Goal: Ask a question

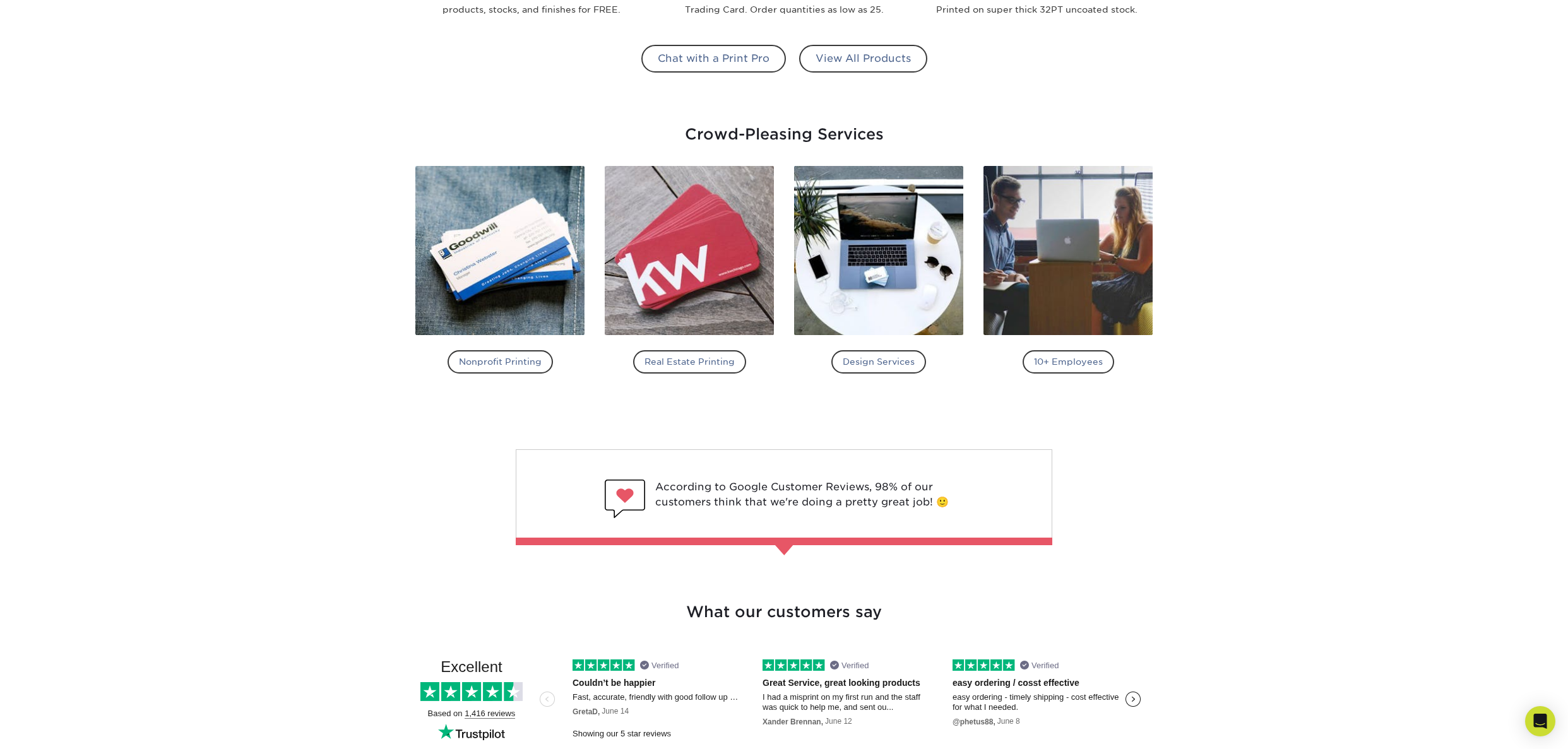
scroll to position [1678, 0]
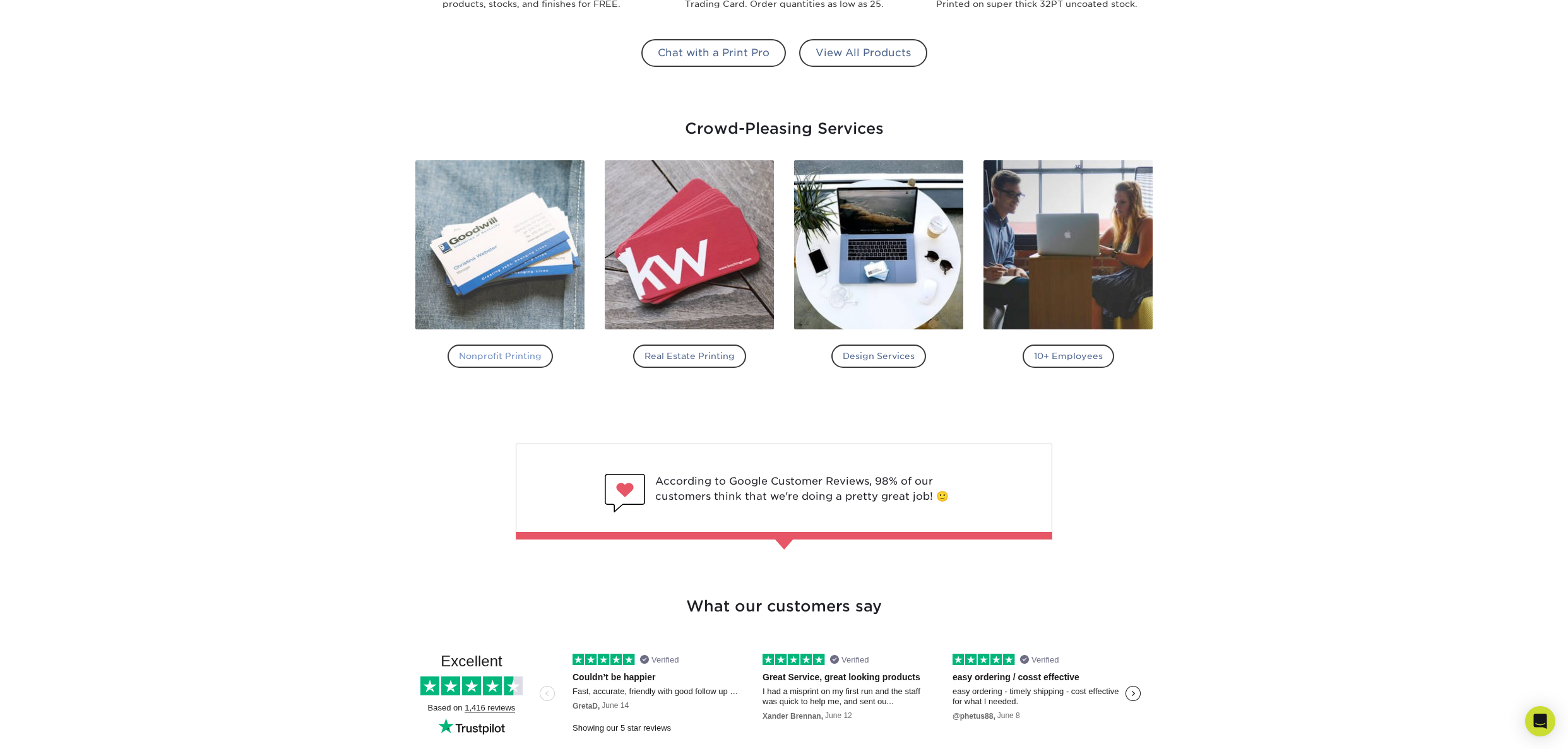
click at [497, 360] on h4 "Nonprofit Printing" at bounding box center [499, 356] width 105 height 23
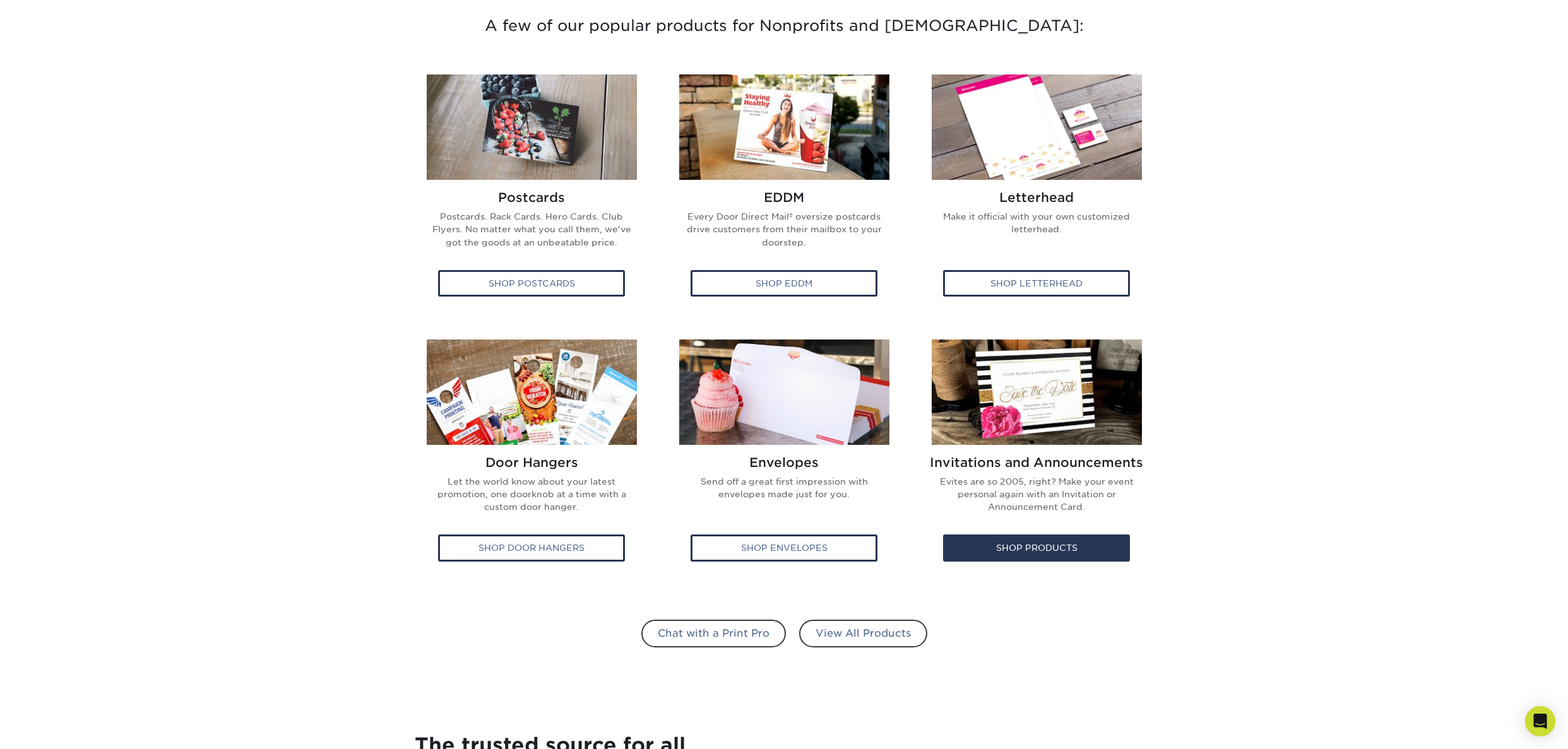
scroll to position [525, 0]
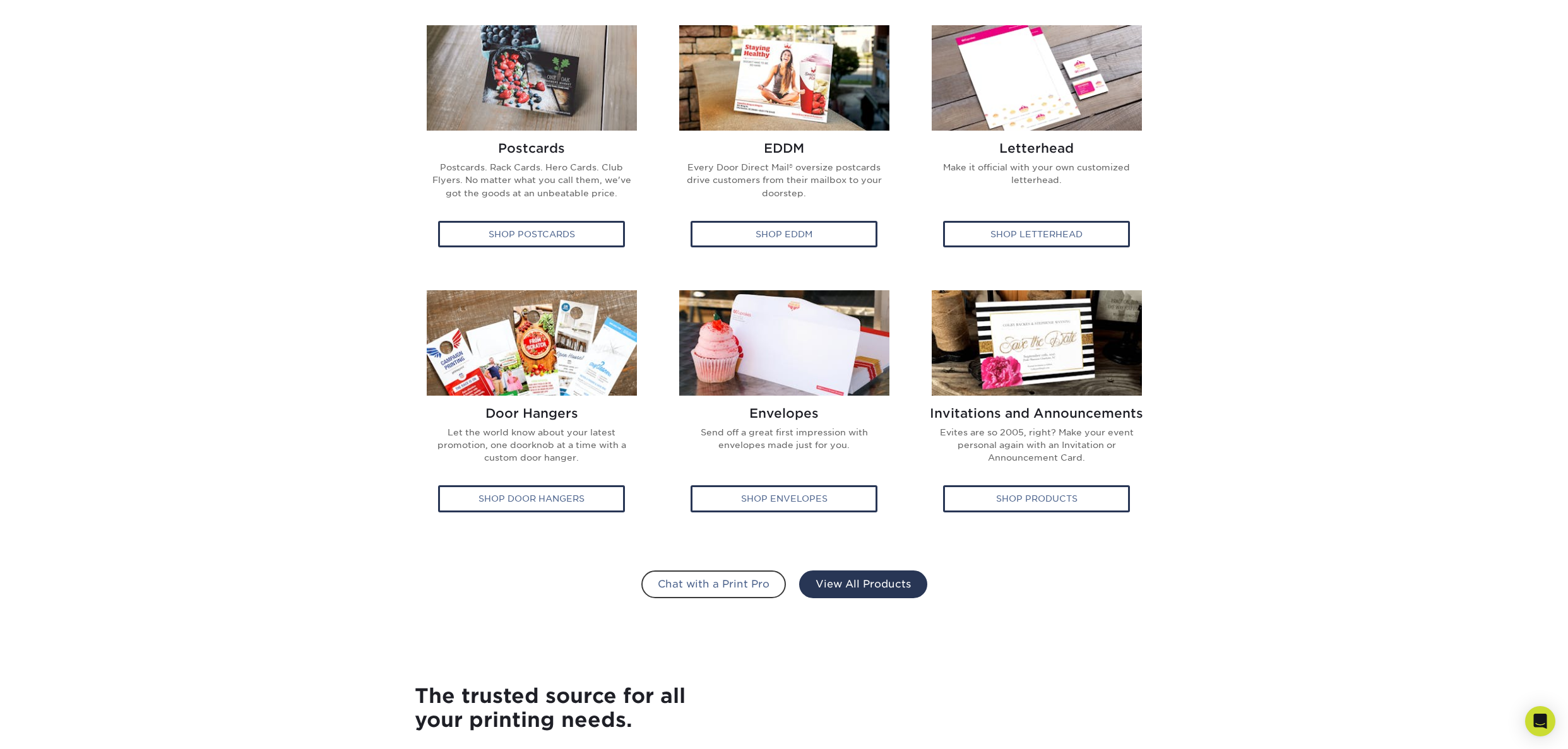
click at [882, 581] on link "View All Products" at bounding box center [863, 584] width 128 height 28
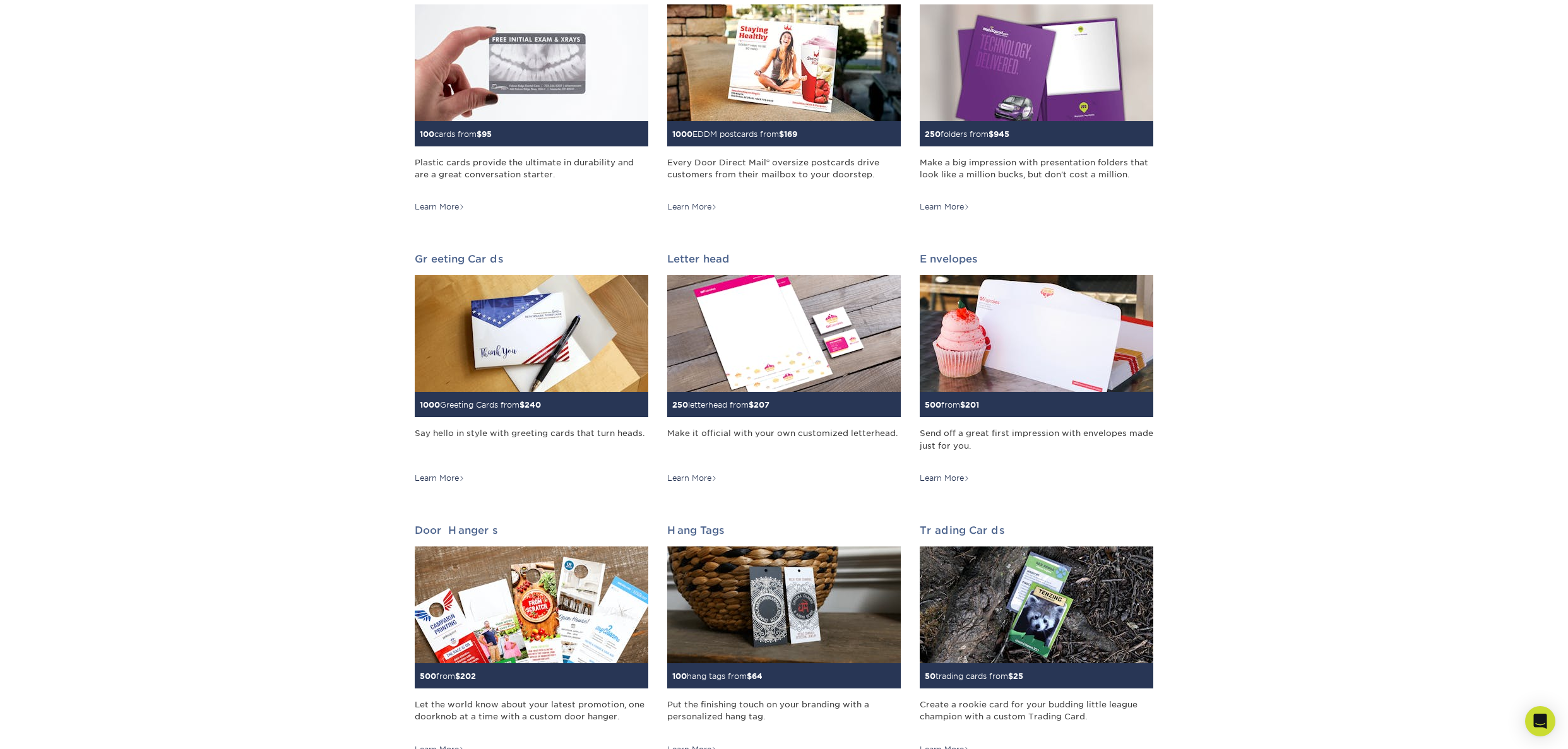
scroll to position [525, 0]
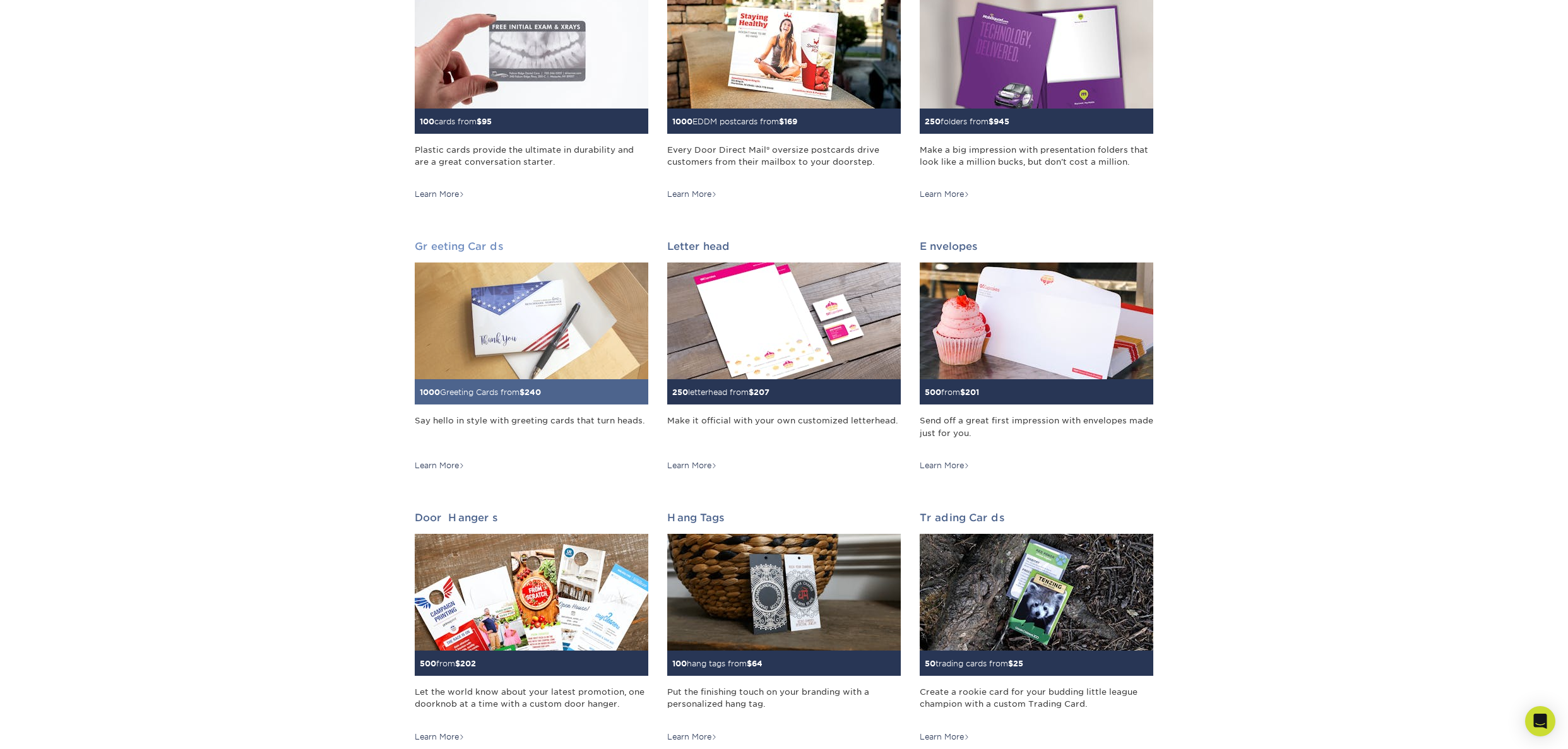
click at [554, 321] on img at bounding box center [531, 320] width 234 height 117
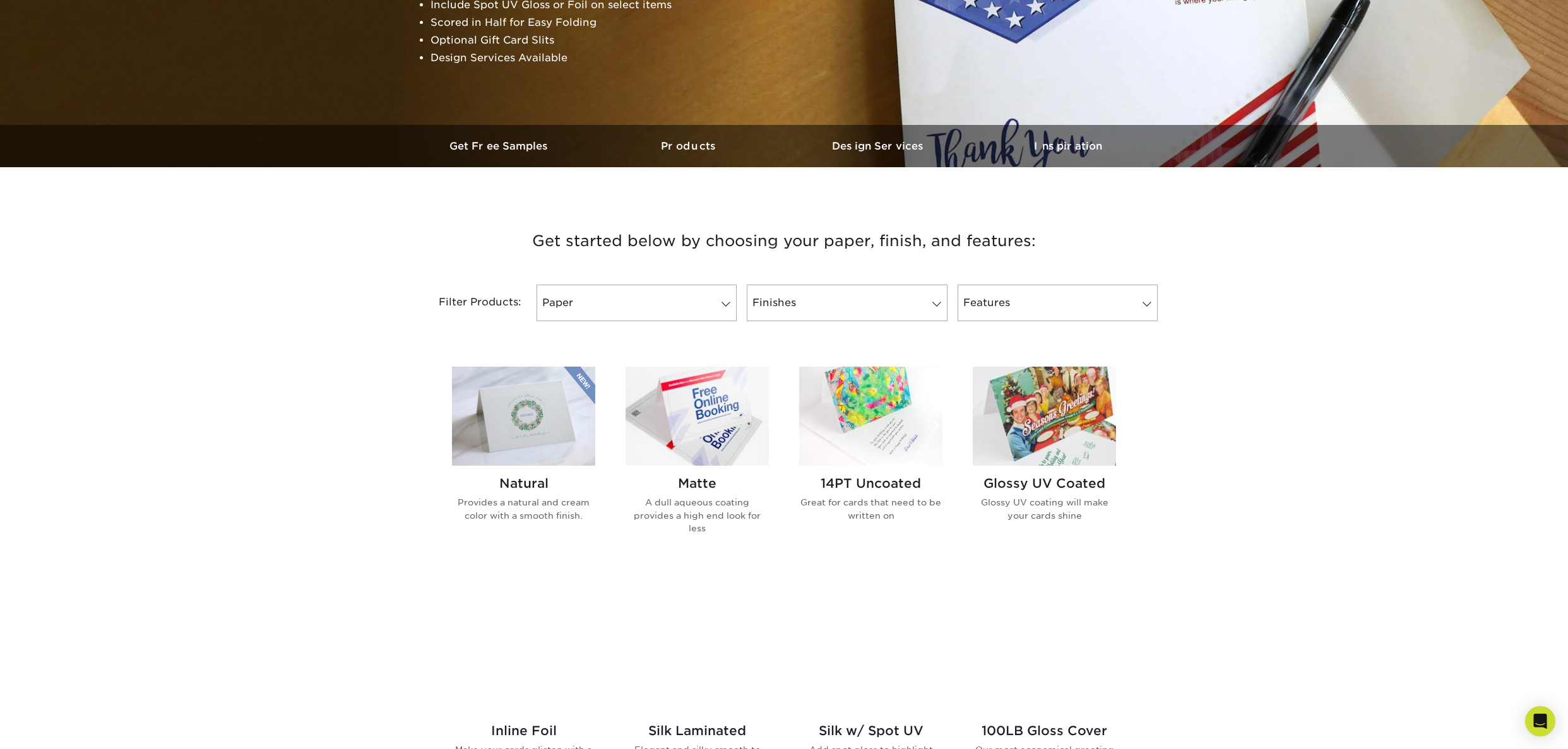
scroll to position [316, 0]
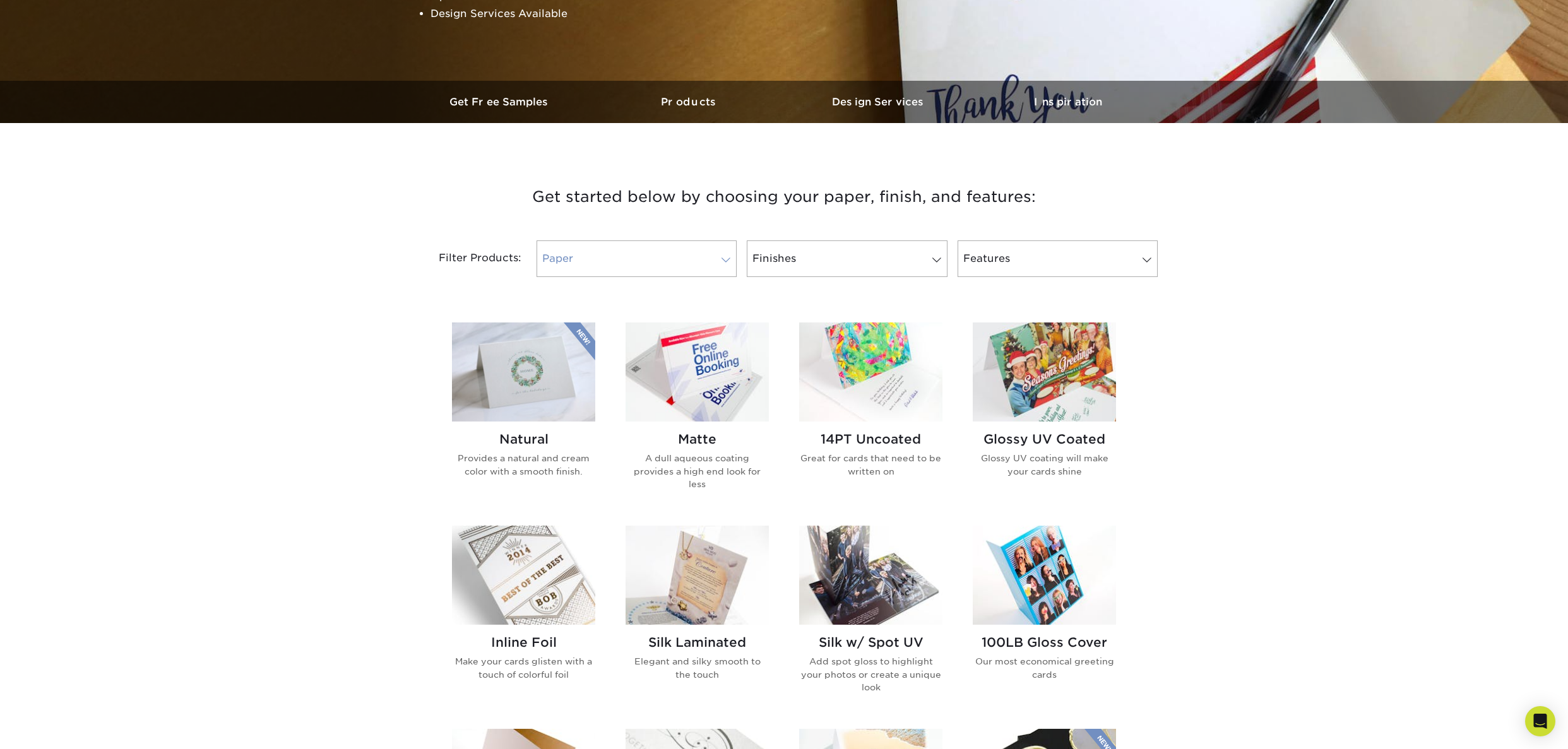
click at [729, 264] on span at bounding box center [726, 260] width 17 height 10
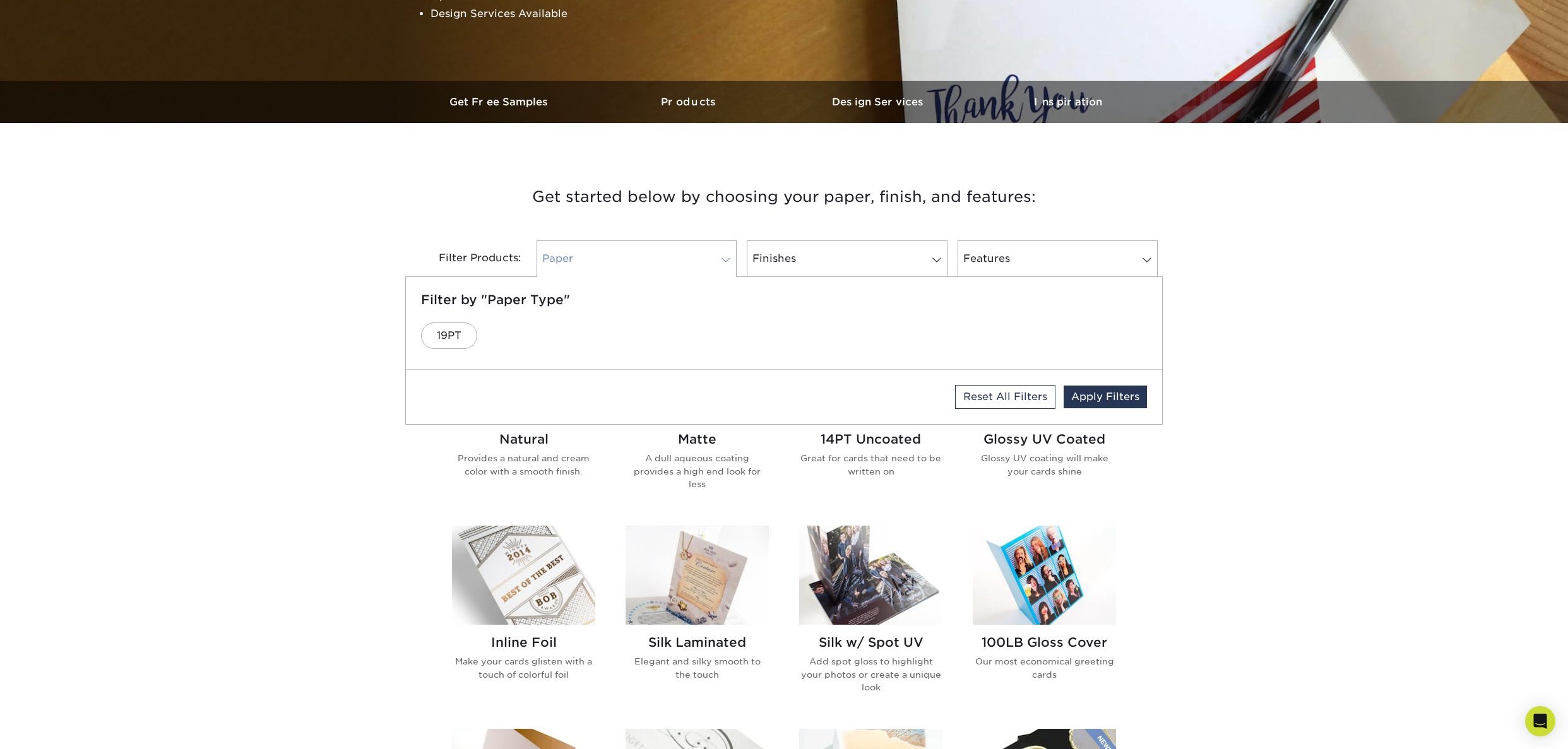
click at [729, 264] on span at bounding box center [726, 260] width 17 height 10
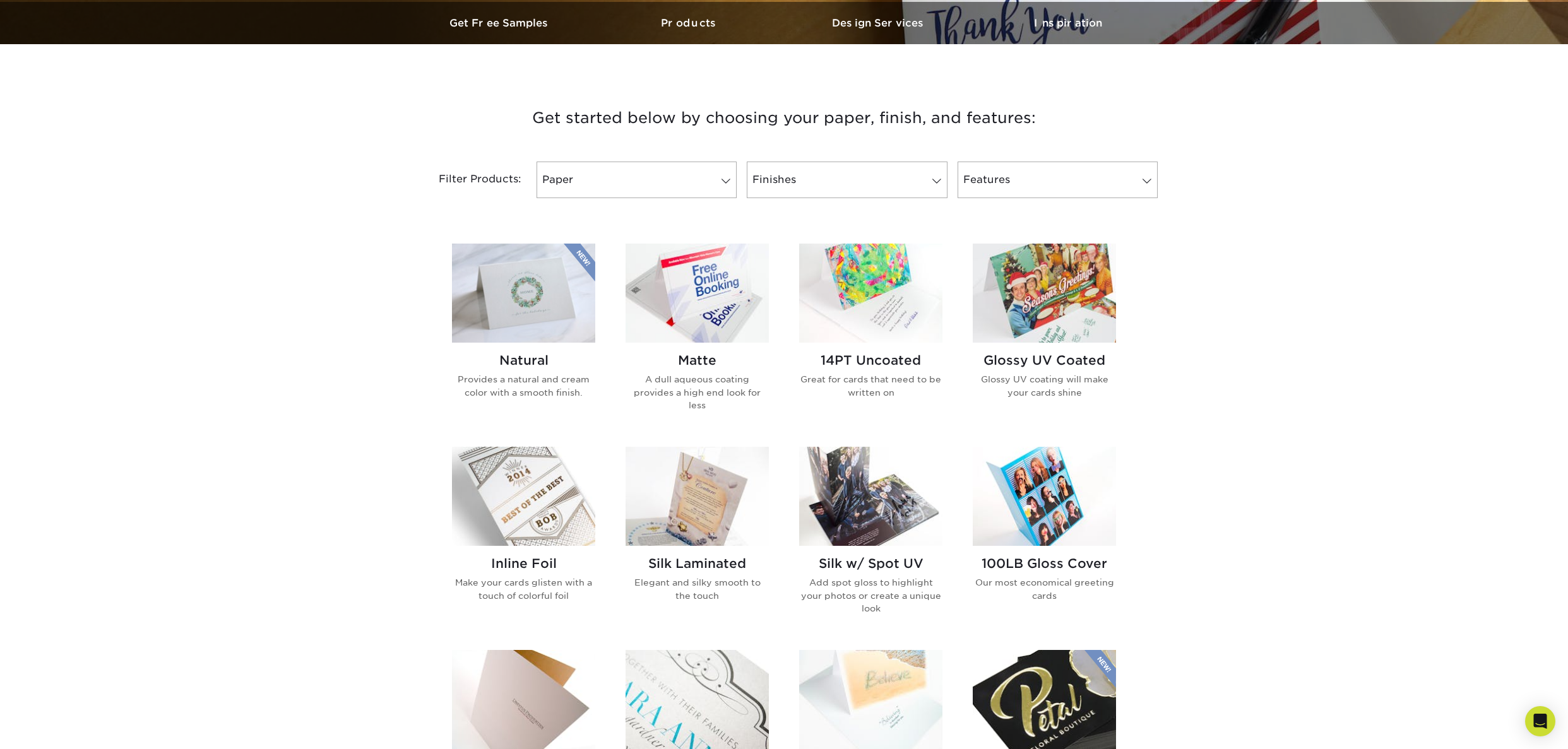
scroll to position [421, 0]
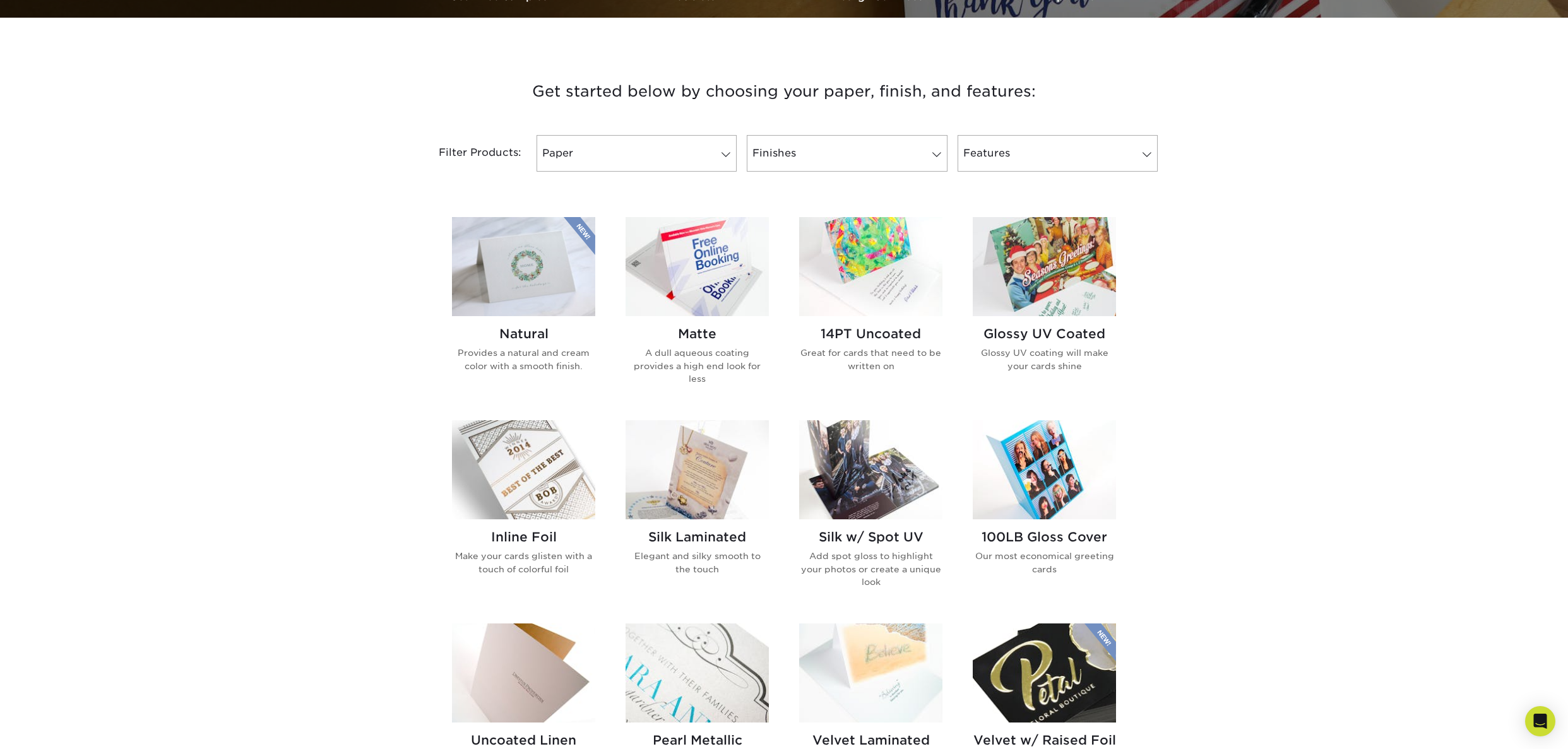
click at [850, 243] on img at bounding box center [871, 266] width 143 height 99
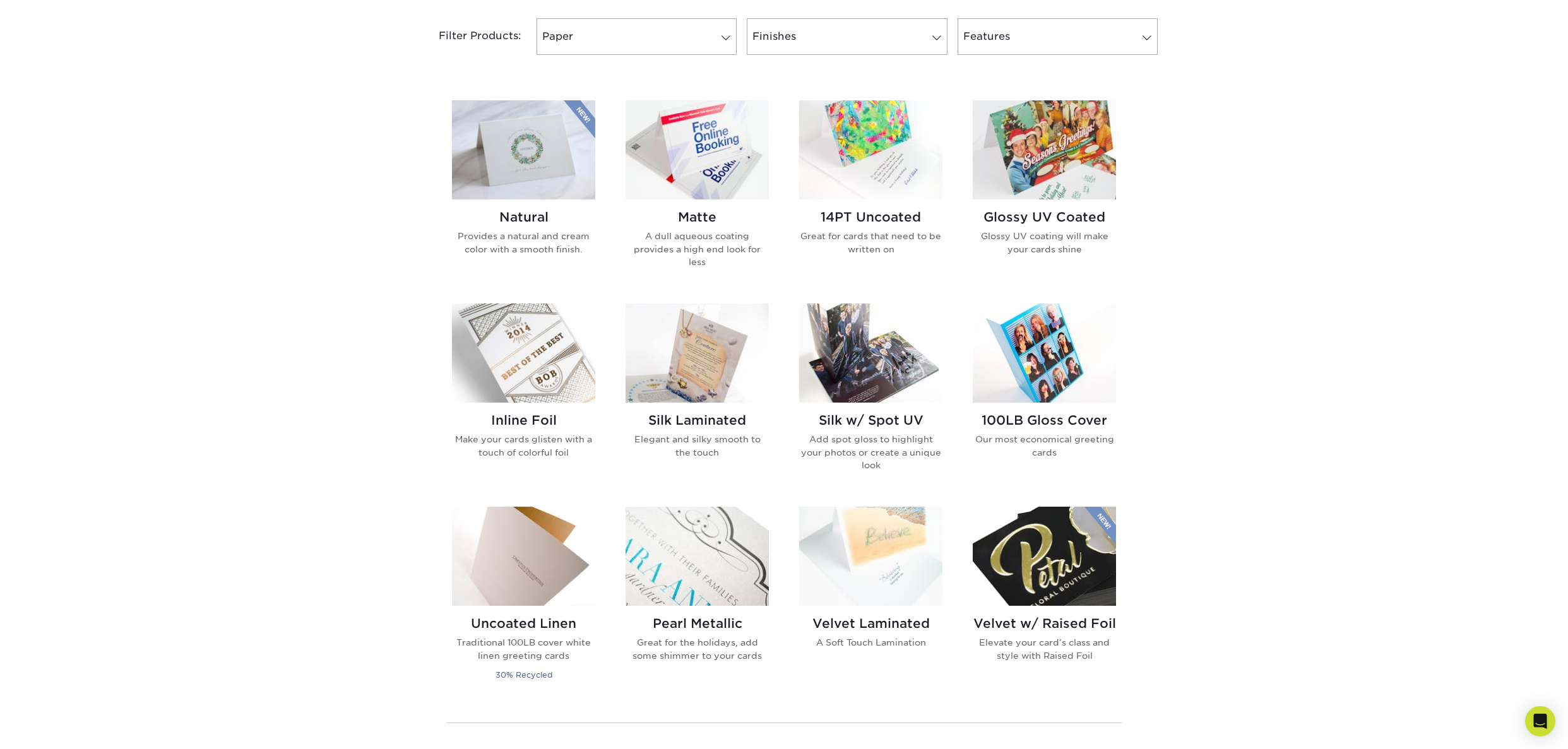
scroll to position [421, 0]
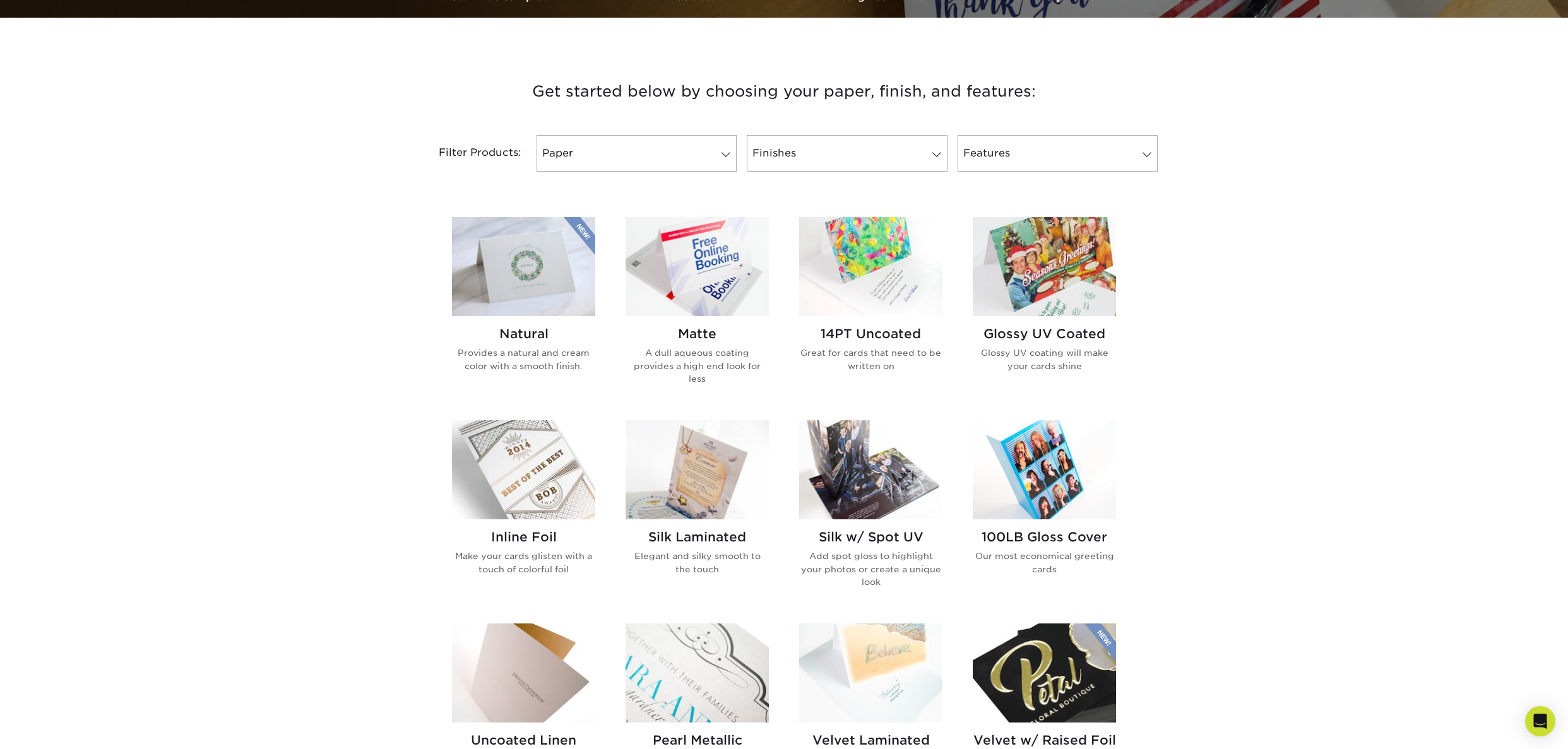
click at [737, 250] on img at bounding box center [697, 266] width 143 height 99
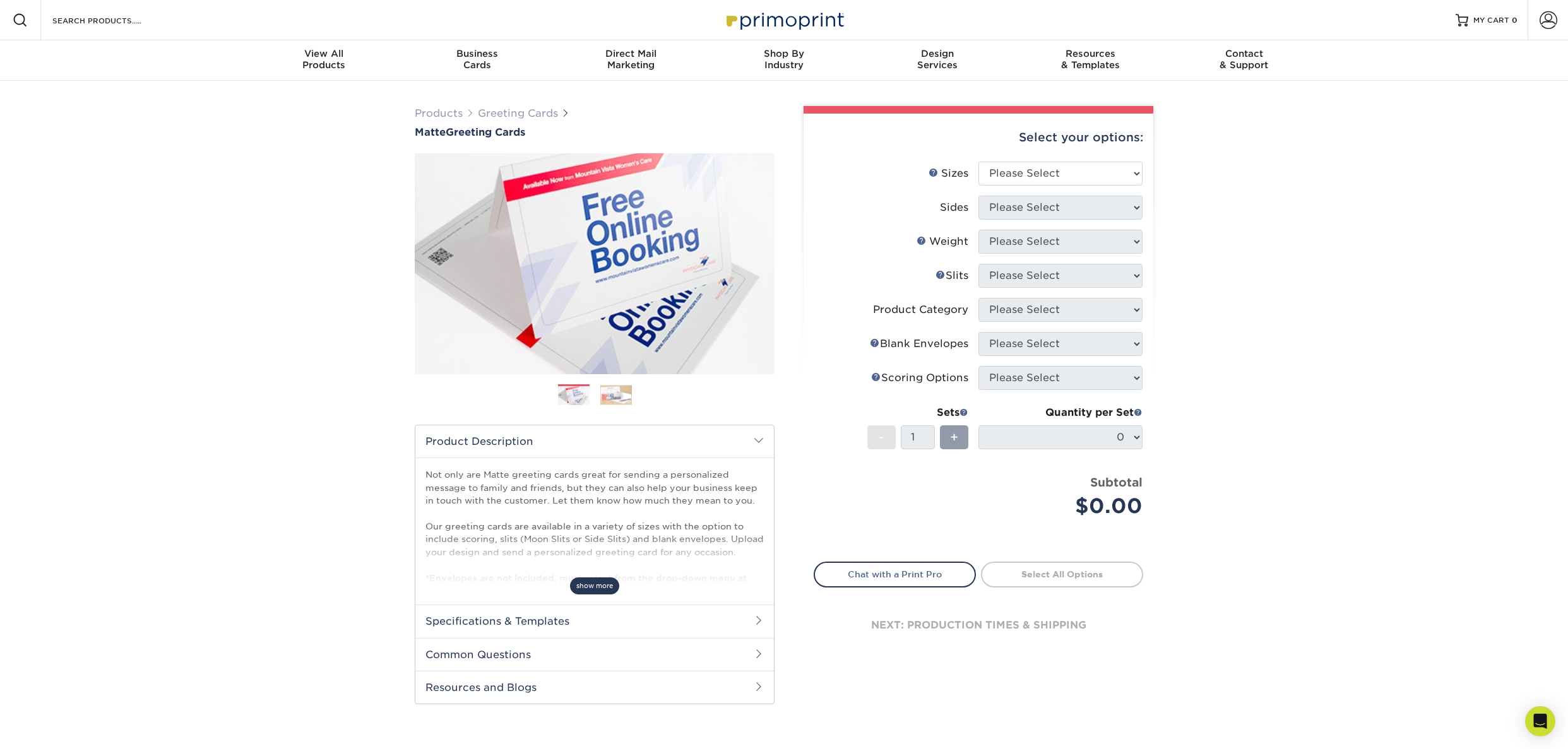
click at [599, 578] on span "show more" at bounding box center [594, 586] width 49 height 17
click at [545, 664] on h2 "Common Questions" at bounding box center [594, 666] width 358 height 33
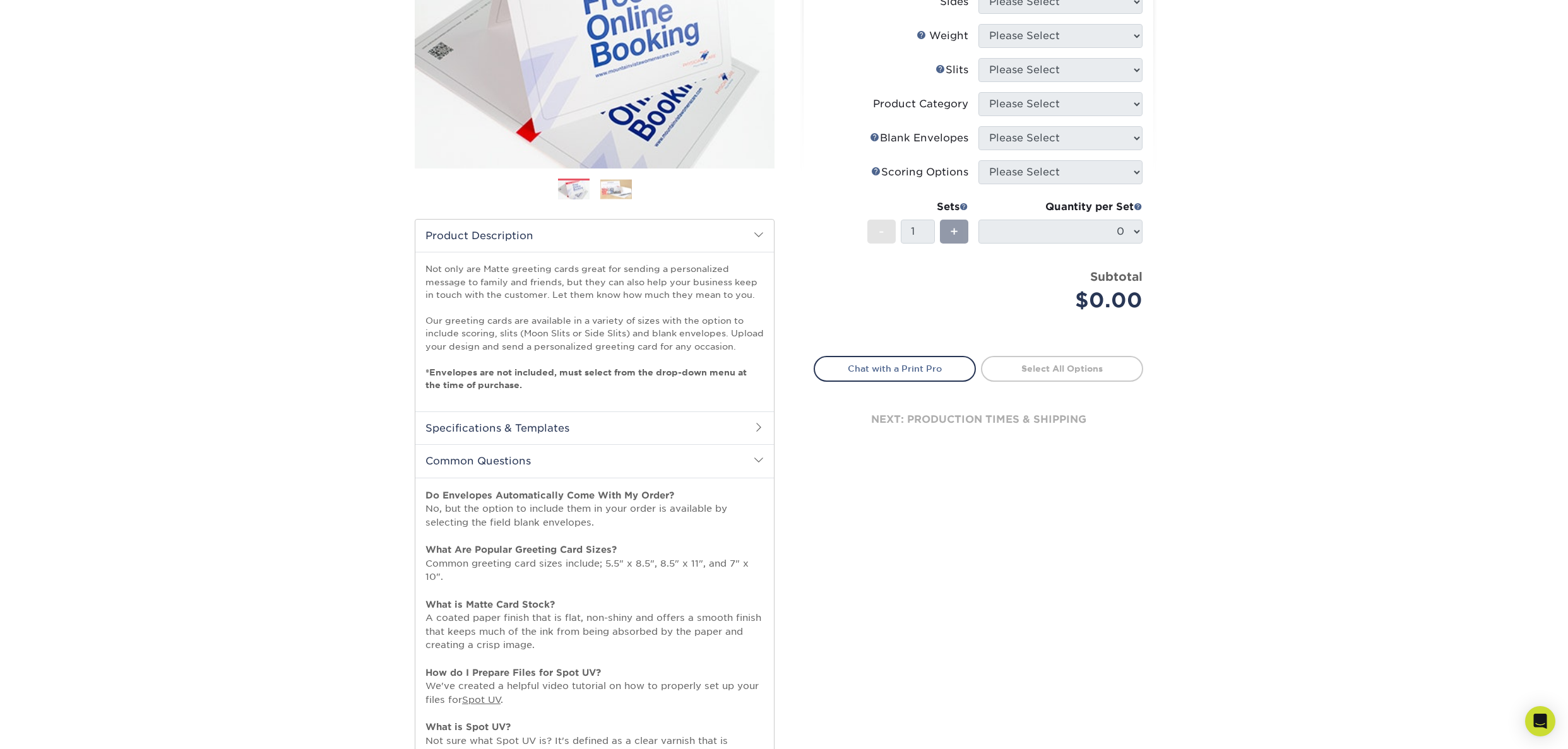
scroll to position [210, 0]
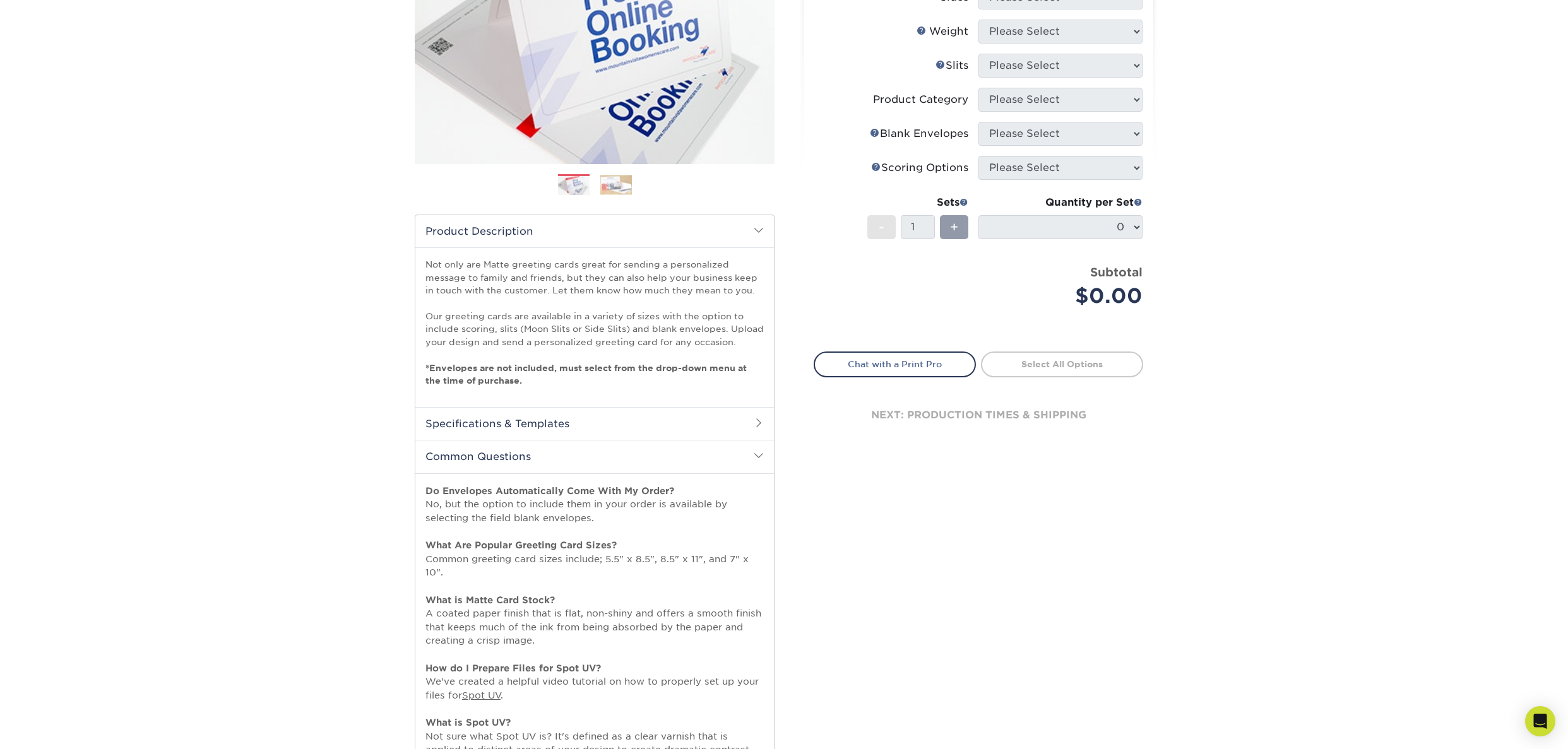
click at [557, 426] on h2 "Specifications & Templates" at bounding box center [594, 424] width 358 height 33
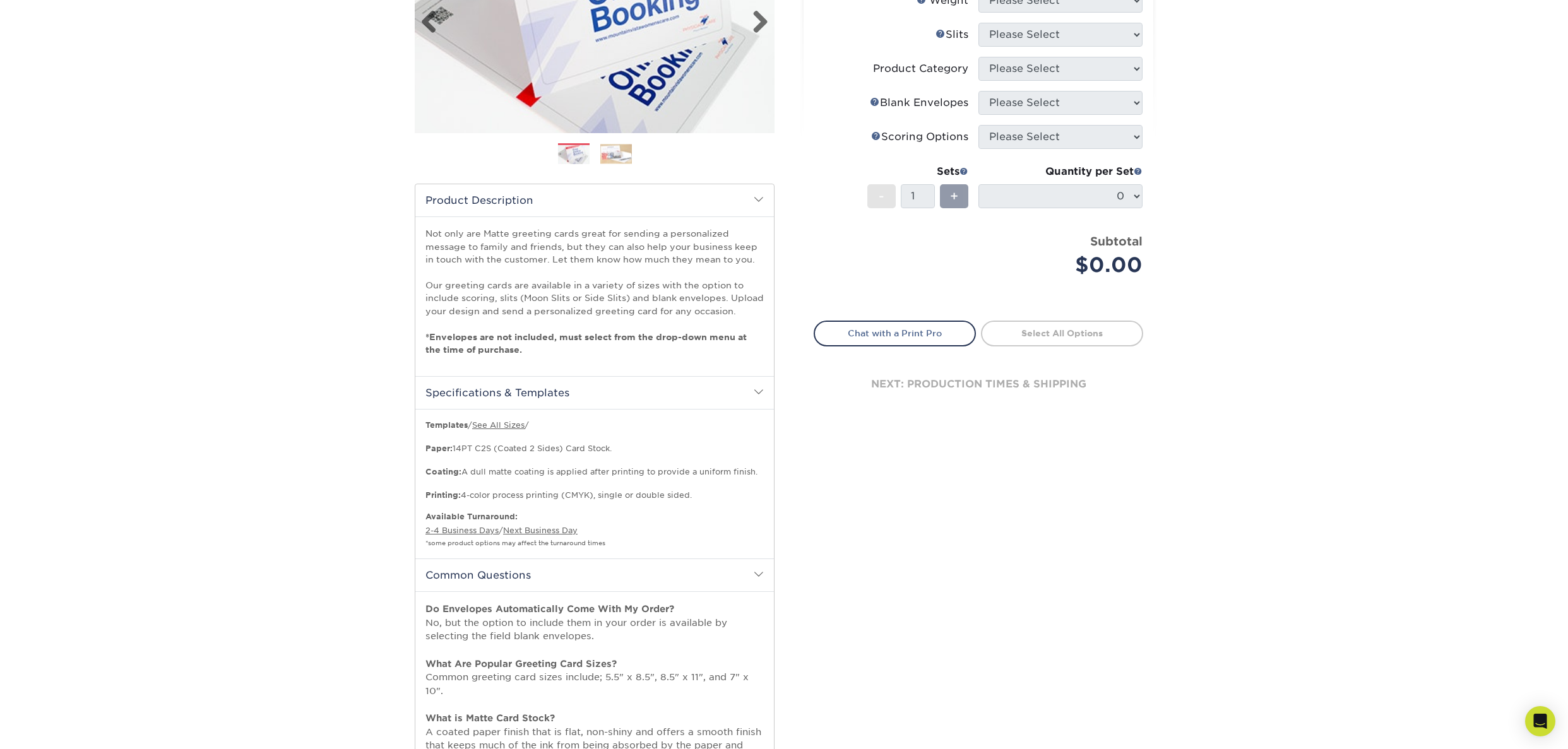
scroll to position [0, 0]
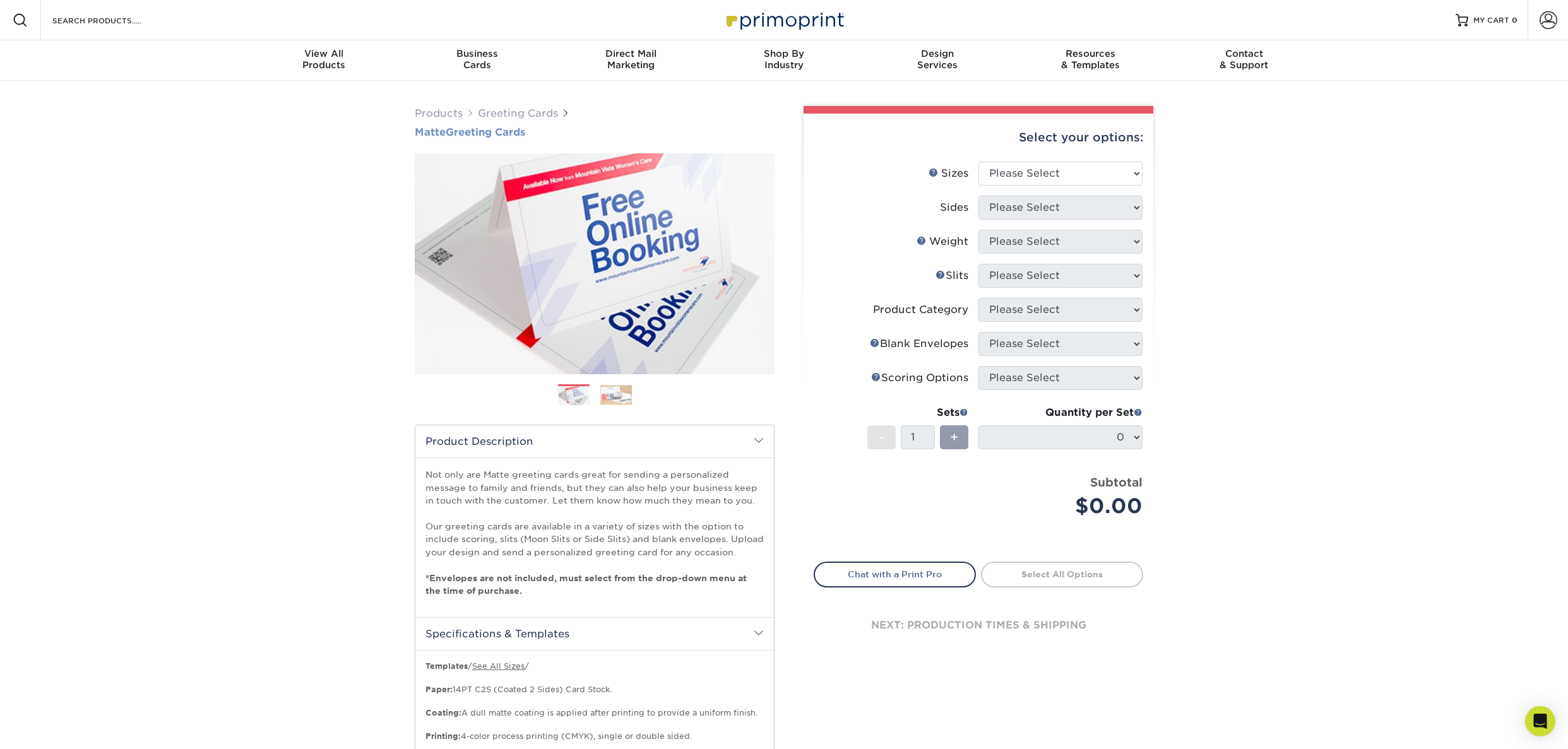
click at [536, 132] on h1 "Matte Greeting Cards" at bounding box center [594, 132] width 360 height 12
click at [503, 129] on h1 "Matte Greeting Cards" at bounding box center [594, 132] width 360 height 12
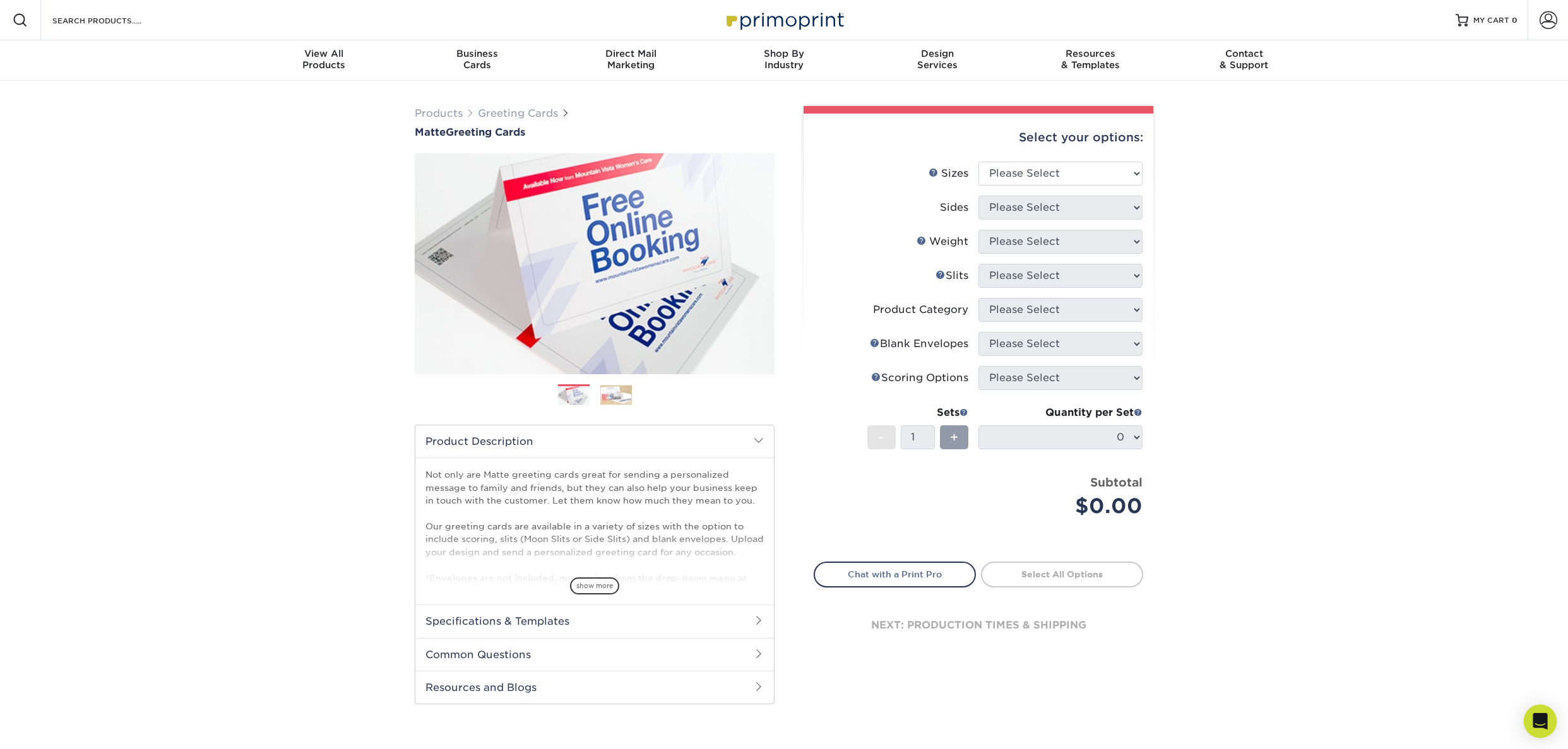
click at [1546, 722] on icon "Open Intercom Messenger" at bounding box center [1539, 721] width 14 height 16
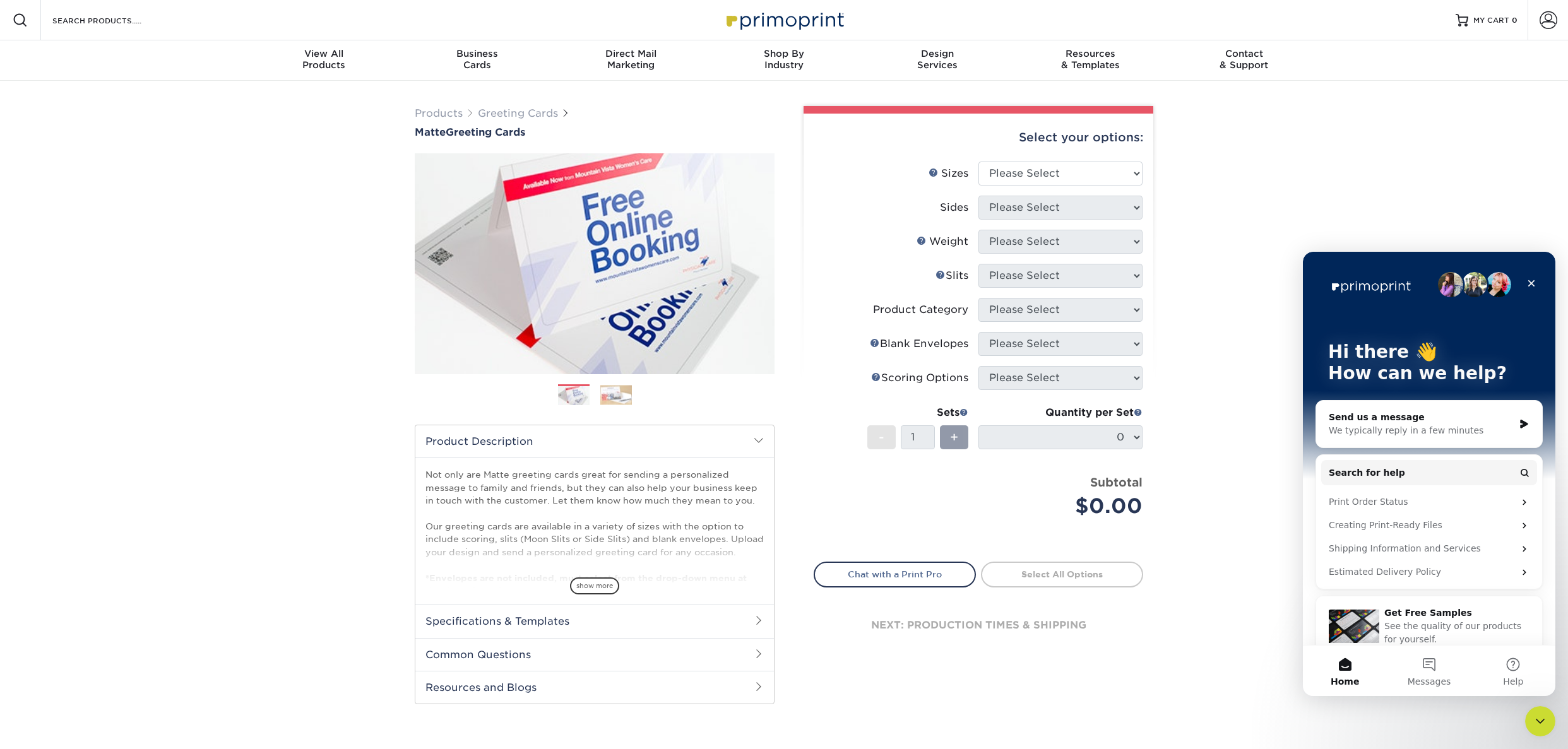
click at [1428, 431] on div "We typically reply in a few minutes" at bounding box center [1421, 430] width 185 height 14
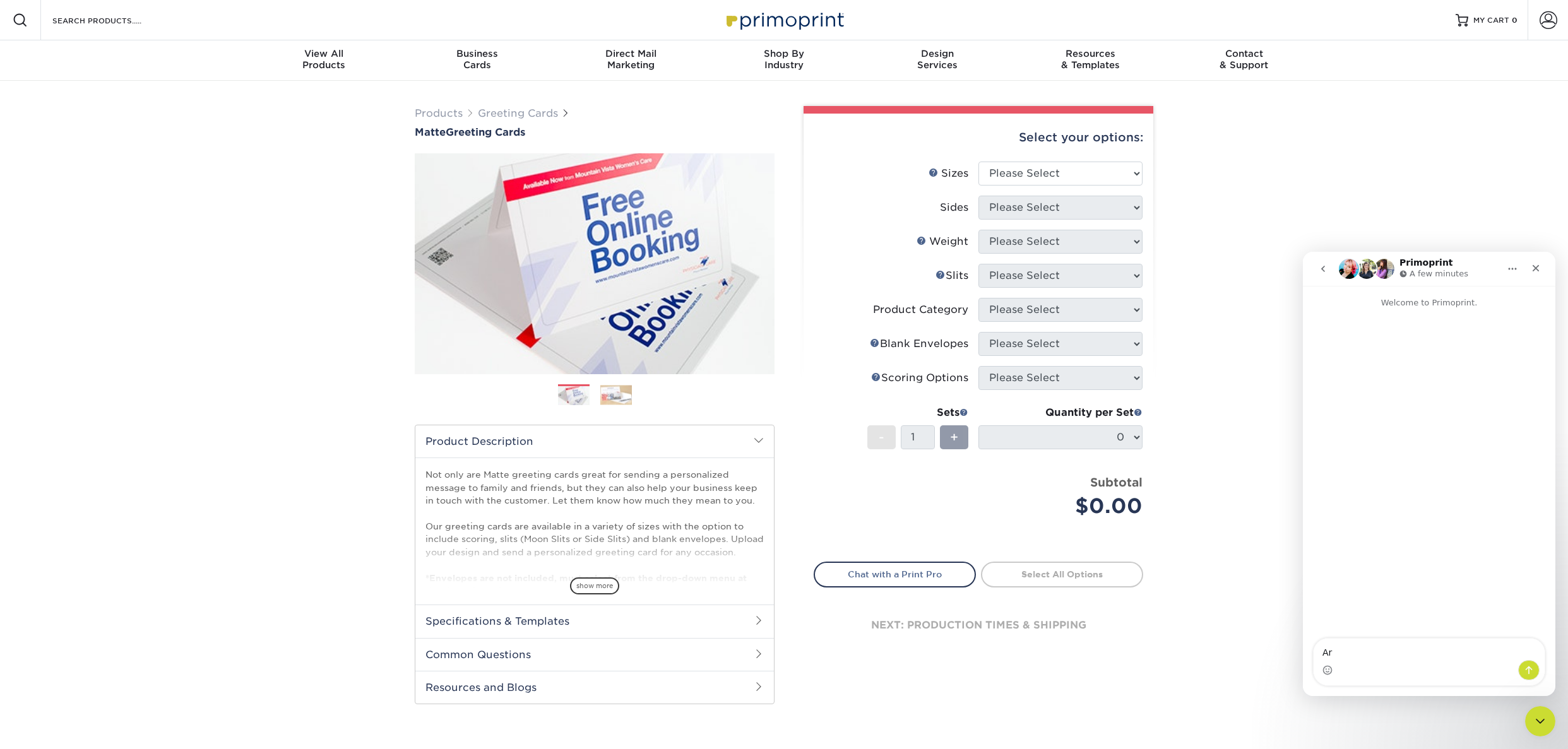
type textarea "A"
type textarea "On your matte greeting cards: Can you write on the inside of the card with a re…"
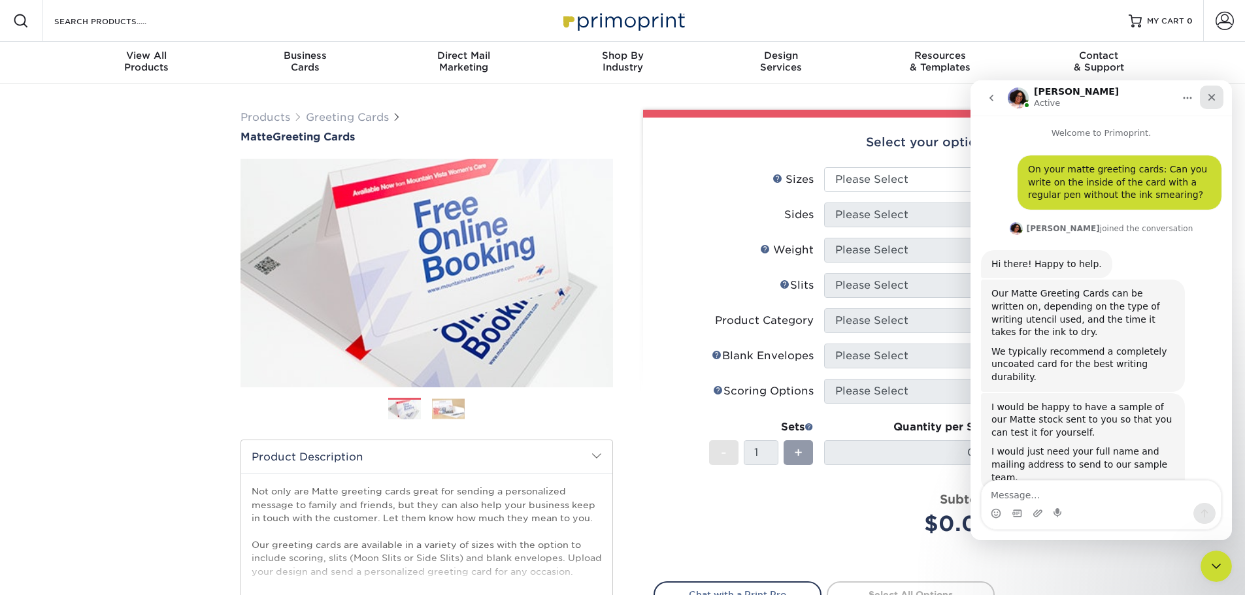
click at [1214, 96] on icon "Close" at bounding box center [1212, 97] width 10 height 10
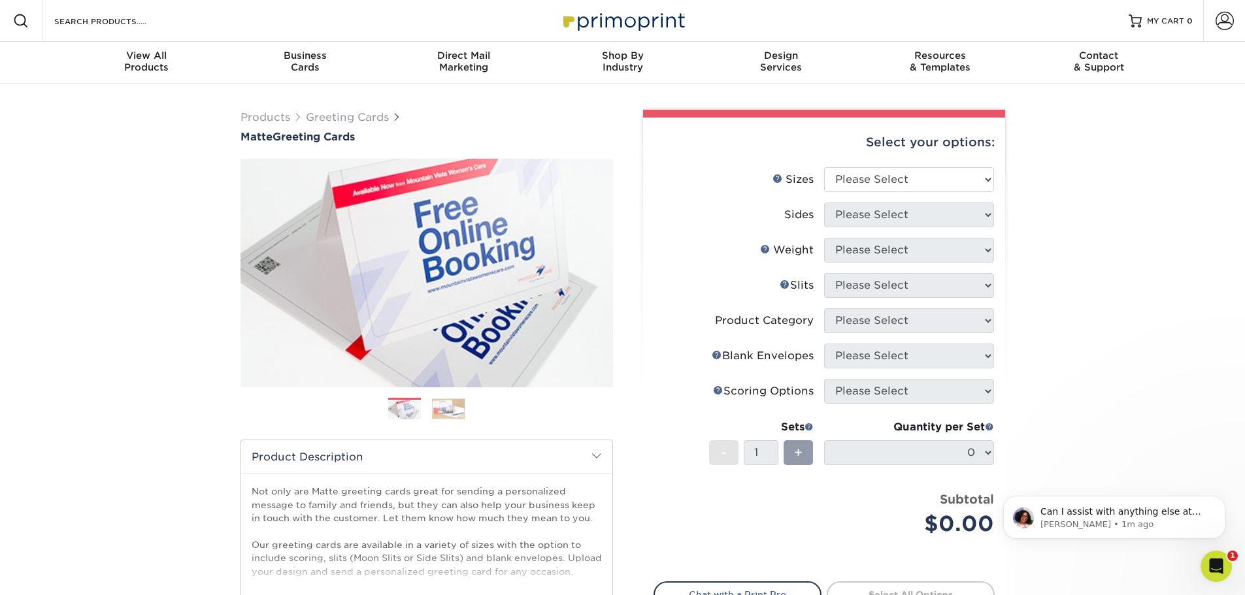
scroll to position [30, 0]
